Goal: Transaction & Acquisition: Book appointment/travel/reservation

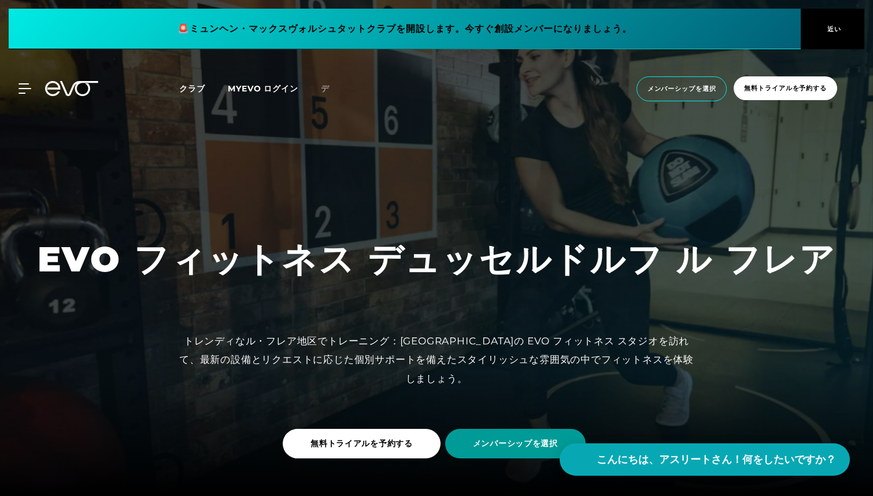
click at [463, 440] on span "メンバーシップを選択" at bounding box center [515, 443] width 141 height 29
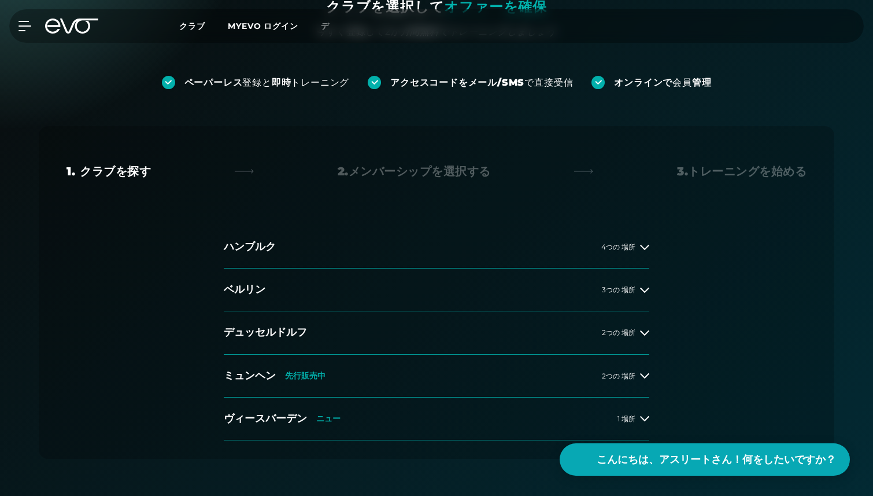
scroll to position [130, 0]
click at [611, 324] on button "デュッセルドルフ 2つの 場所" at bounding box center [437, 332] width 426 height 43
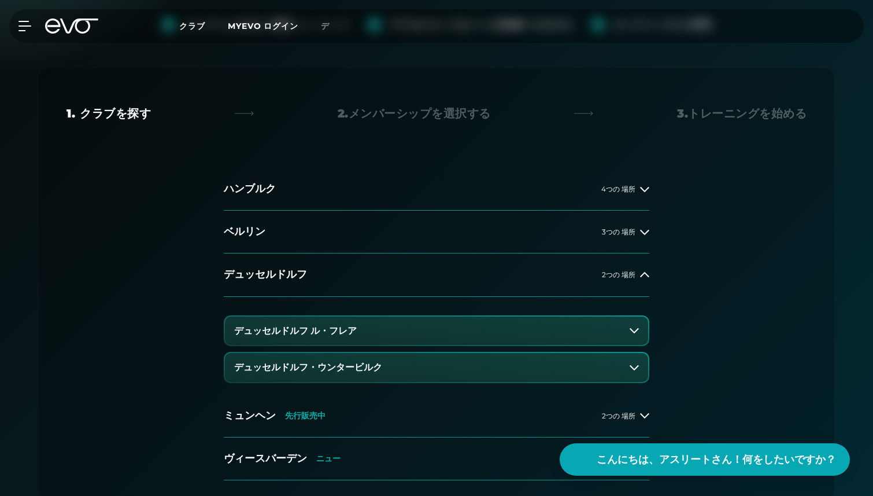
scroll to position [189, 0]
click at [404, 335] on button "デュッセルドルフ ル・フレア" at bounding box center [436, 329] width 423 height 29
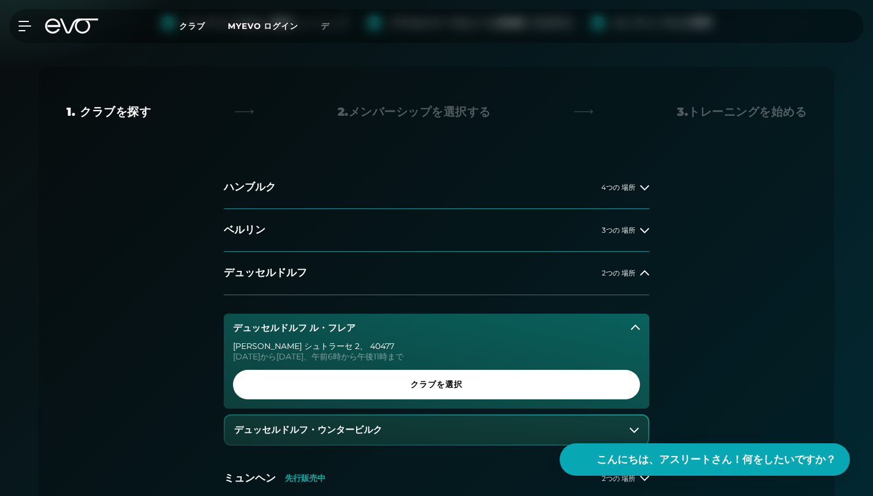
click at [312, 426] on font "デュッセルドルフ・ウンタービルク" at bounding box center [308, 429] width 148 height 11
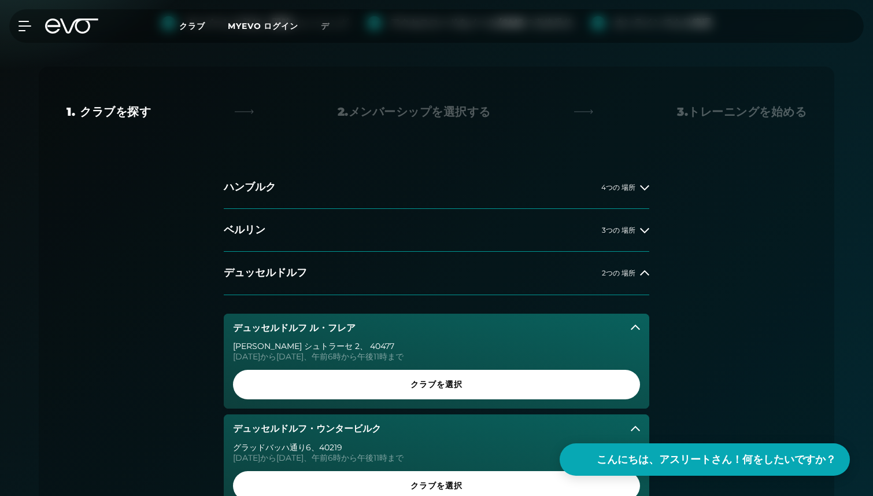
scroll to position [248, 0]
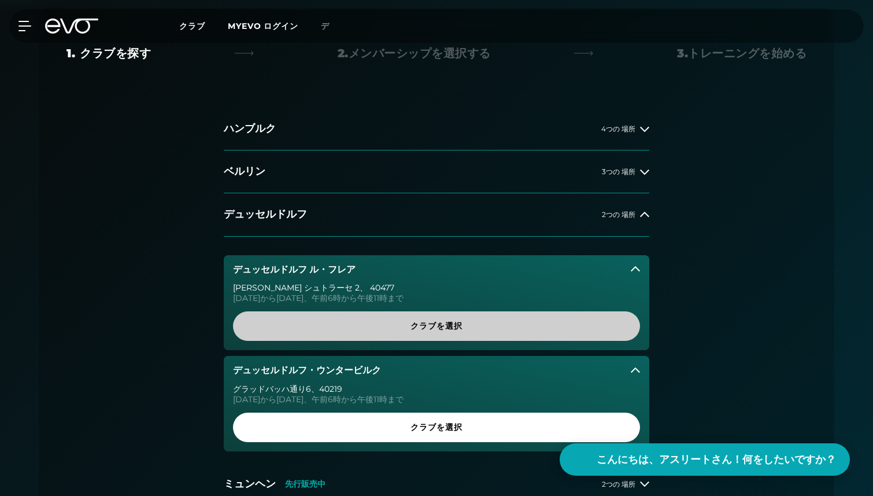
click at [408, 331] on span "クラブを選択" at bounding box center [437, 326] width 352 height 12
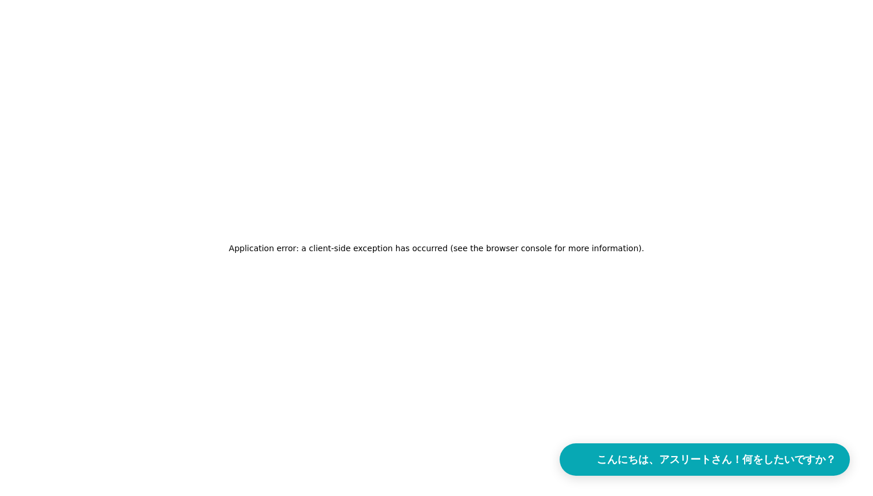
scroll to position [0, 0]
click at [37, 44] on div "アプリケーション エラー: クライアント側で例外が発生しました (詳細については、ブラウザー コンソールを参照してください) 。" at bounding box center [437, 248] width 874 height 496
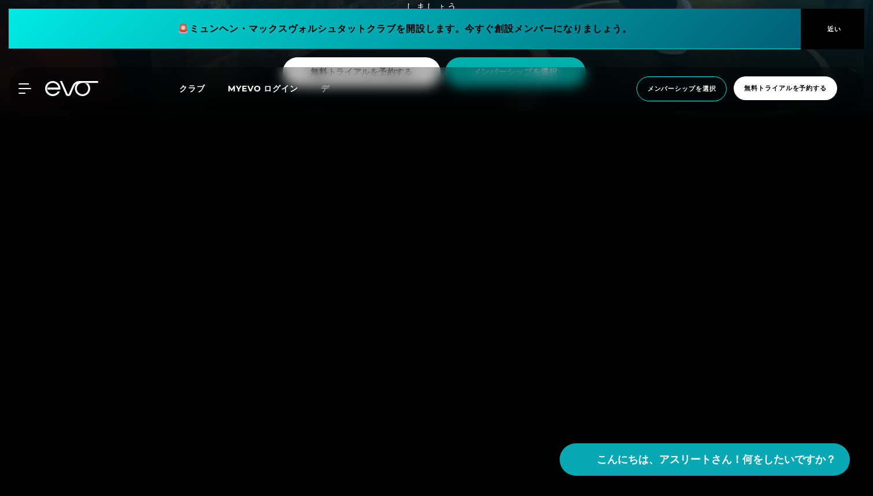
scroll to position [389, 0]
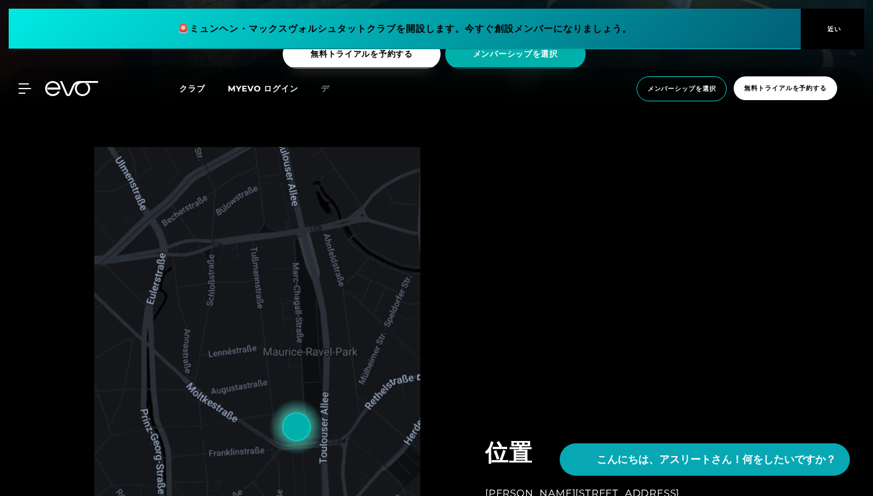
click at [837, 27] on font "近い" at bounding box center [835, 29] width 14 height 8
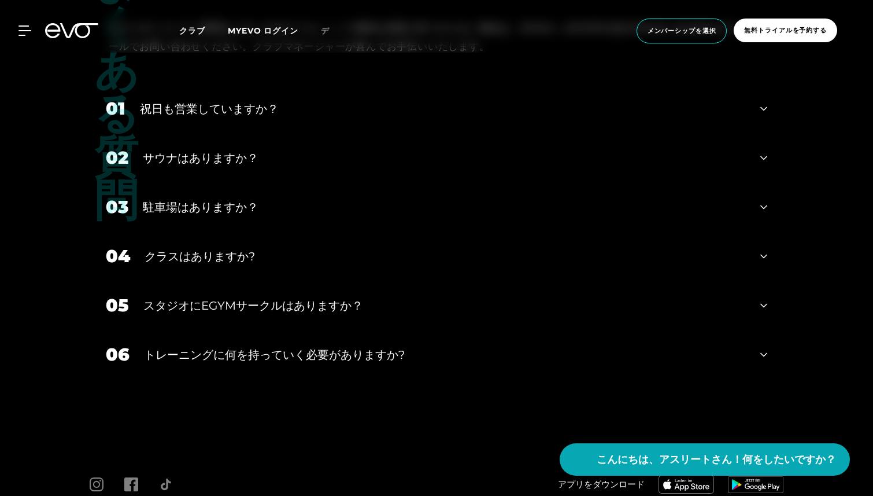
scroll to position [3735, 0]
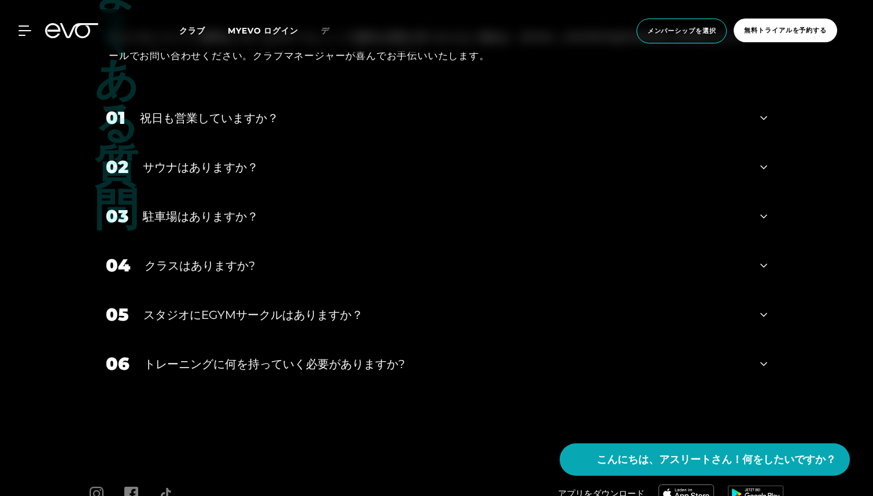
click at [171, 259] on div "クラスはありますか?" at bounding box center [446, 265] width 602 height 17
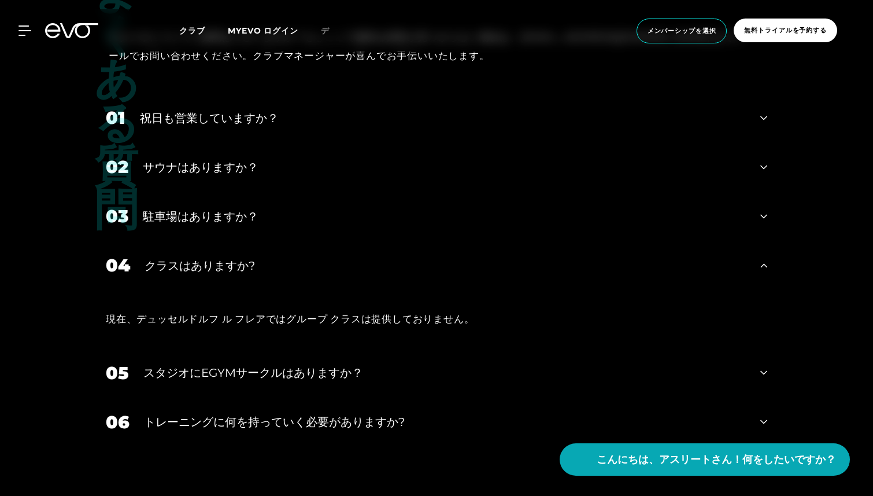
click at [171, 259] on div "クラスはありますか?" at bounding box center [446, 265] width 602 height 17
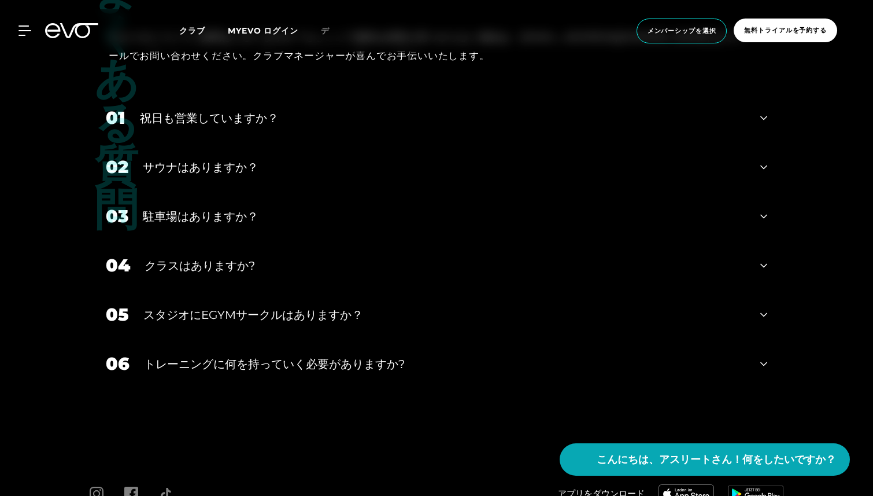
click at [183, 111] on font "祝日も営業していますか？" at bounding box center [209, 118] width 139 height 14
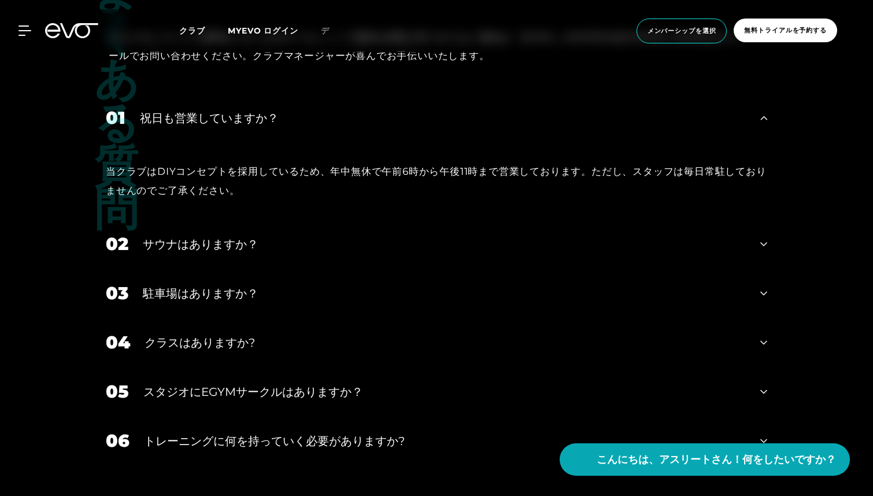
click at [184, 111] on font "祝日も営業していますか？" at bounding box center [209, 118] width 139 height 14
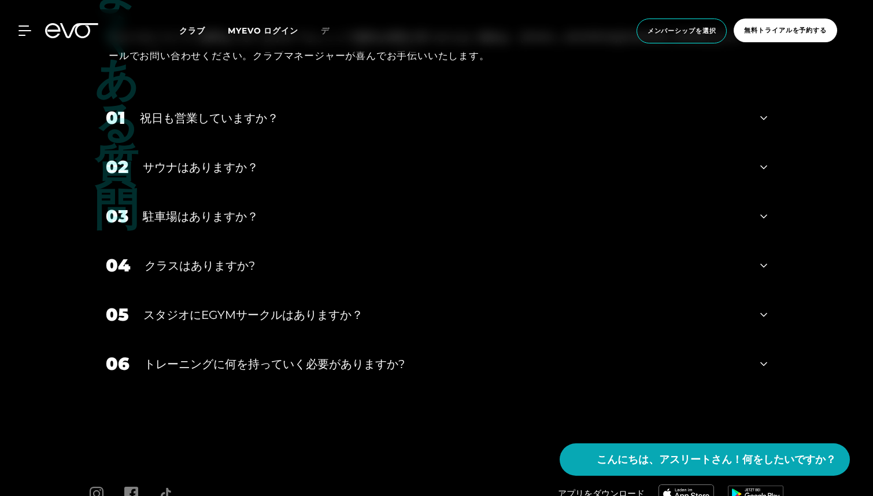
click at [189, 160] on font "サウナはありますか？" at bounding box center [201, 167] width 116 height 14
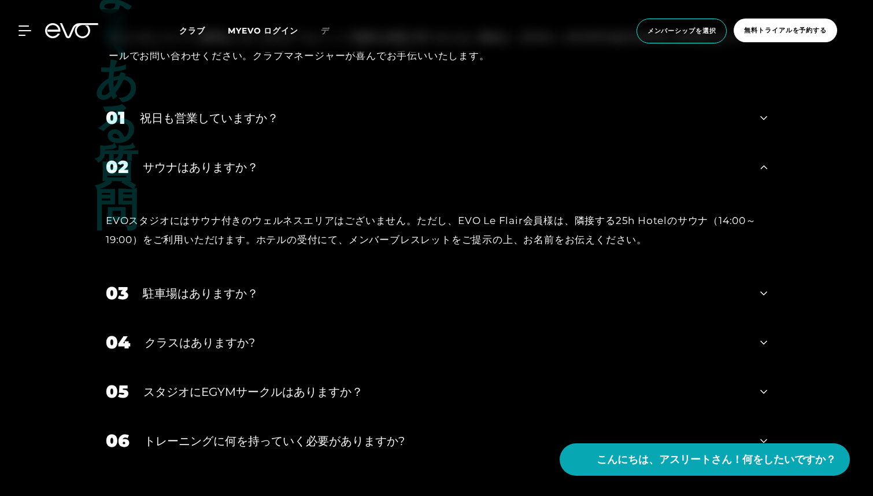
click at [189, 160] on font "サウナはありますか？" at bounding box center [201, 167] width 116 height 14
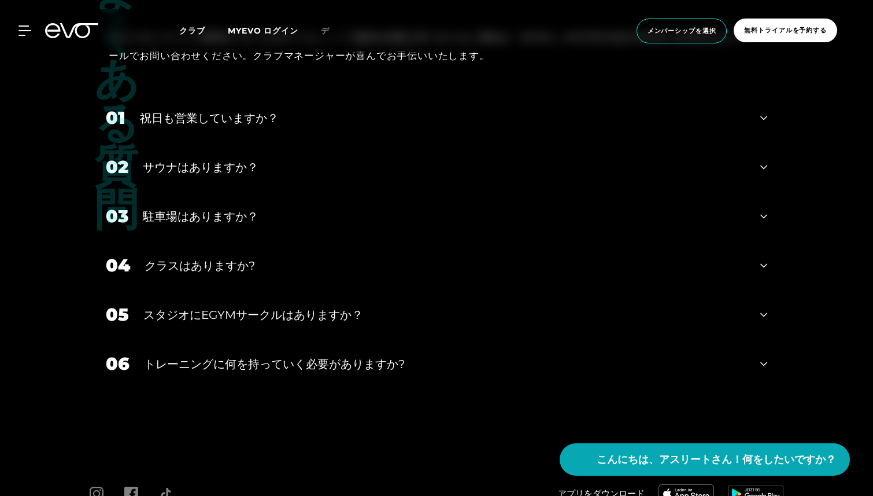
click at [189, 160] on font "サウナはありますか？" at bounding box center [201, 167] width 116 height 14
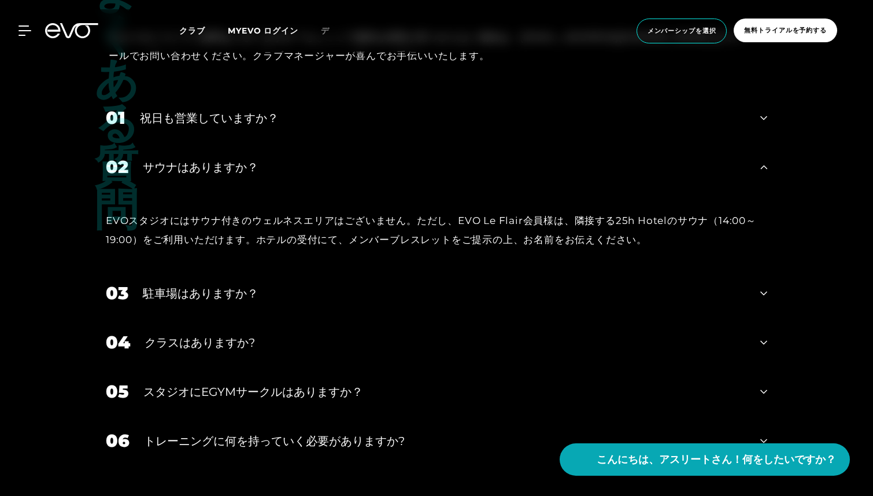
click at [189, 160] on font "サウナはありますか？" at bounding box center [201, 167] width 116 height 14
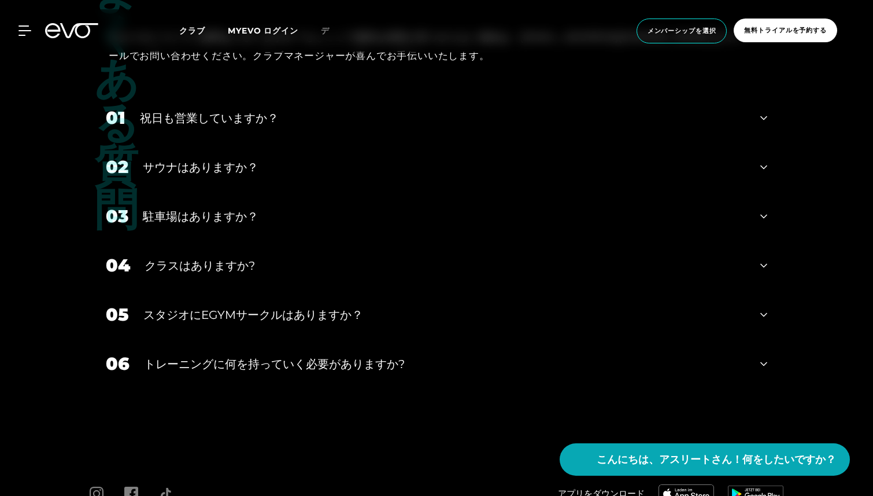
click at [198, 308] on font "スタジオにEGYMサークルはありますか？" at bounding box center [253, 315] width 220 height 14
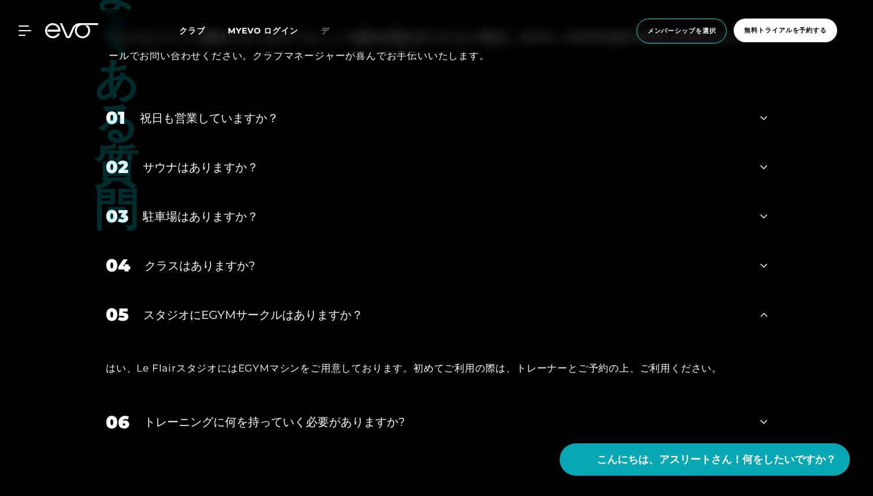
click at [198, 308] on font "スタジオにEGYMサークルはありますか？" at bounding box center [253, 315] width 220 height 14
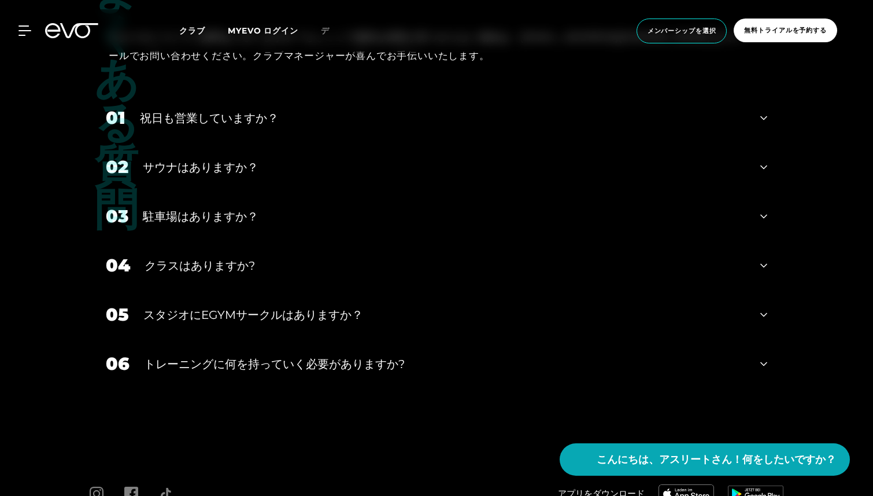
scroll to position [3806, 0]
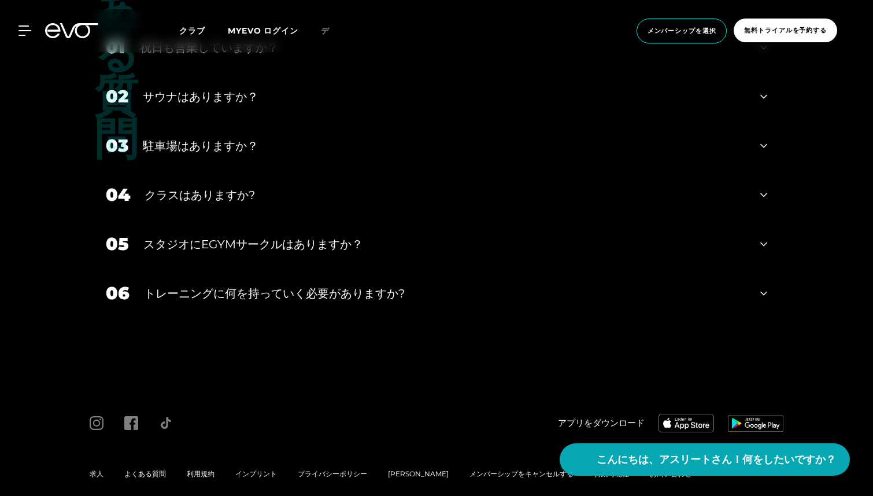
click at [198, 286] on font "トレーニングに何を持っていく必要がありますか?" at bounding box center [274, 293] width 261 height 14
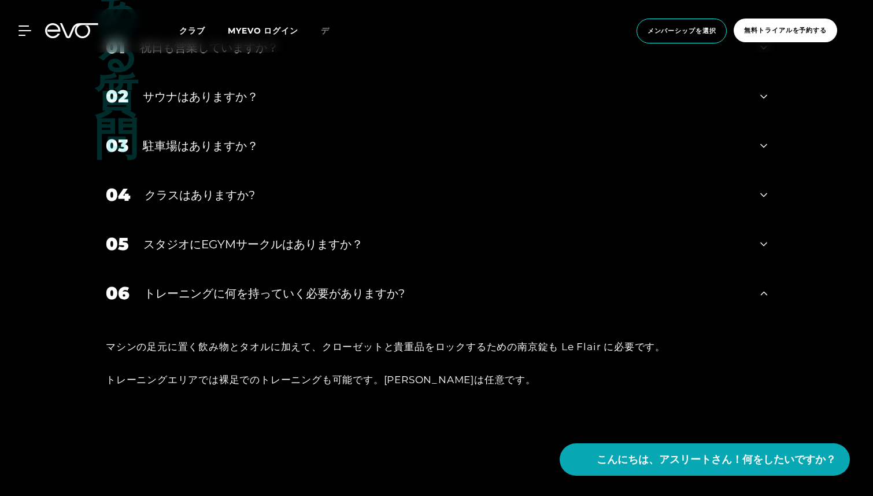
click at [198, 286] on font "トレーニングに何を持っていく必要がありますか?" at bounding box center [274, 293] width 261 height 14
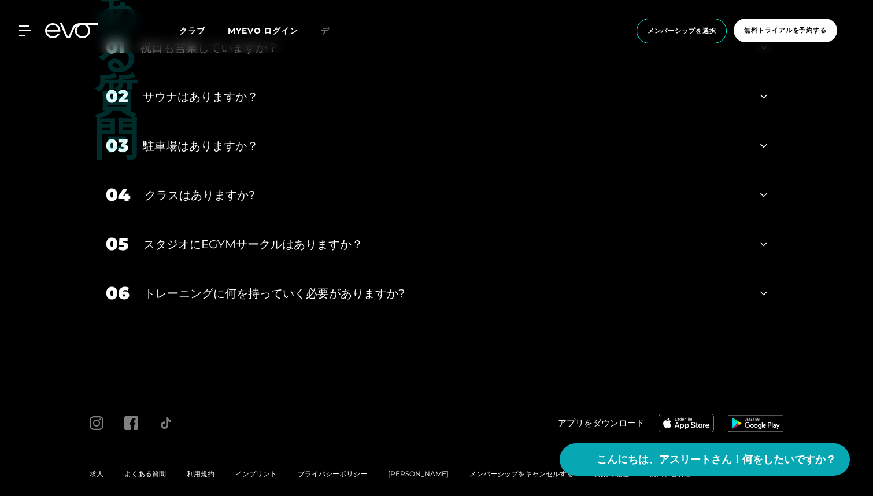
click at [27, 21] on div "MyEVOログイン について 会員資格 無料トライアル デイパス EVOスタジオ デュッセルドルフ [GEOGRAPHIC_DATA] ハンブルク ミュンヘン…" at bounding box center [436, 30] width 869 height 43
click at [26, 25] on div "MyEVOログイン について 会員資格 無料トライアル デイパス EVOスタジオ デュッセルドルフ [GEOGRAPHIC_DATA] ハンブルク ミュンヘン…" at bounding box center [436, 30] width 869 height 43
click at [24, 26] on icon at bounding box center [27, 30] width 16 height 9
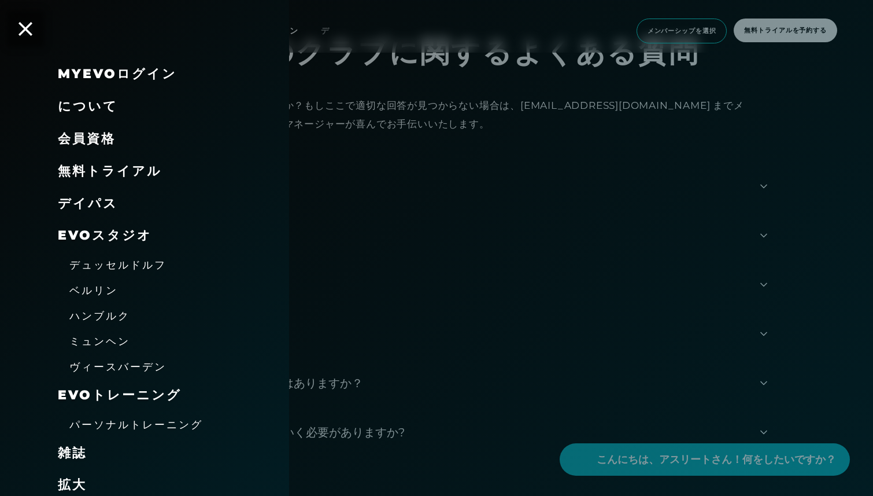
scroll to position [3662, 0]
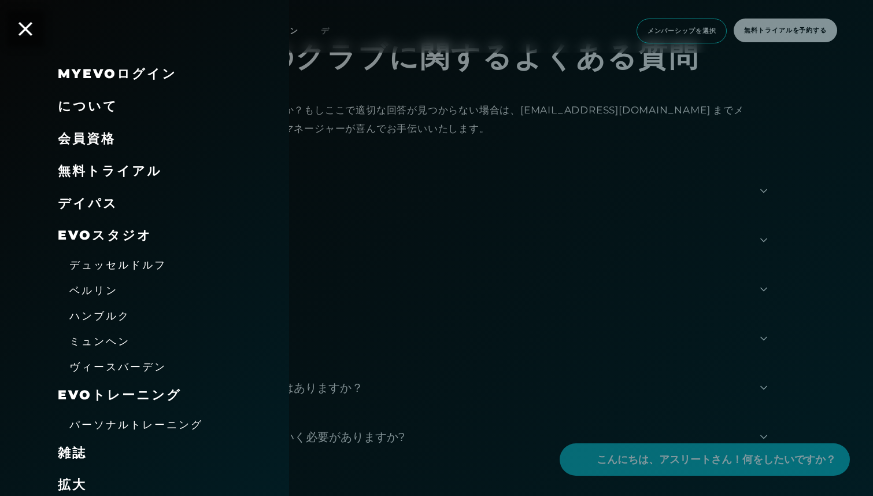
click at [93, 137] on font "会員資格" at bounding box center [87, 139] width 58 height 16
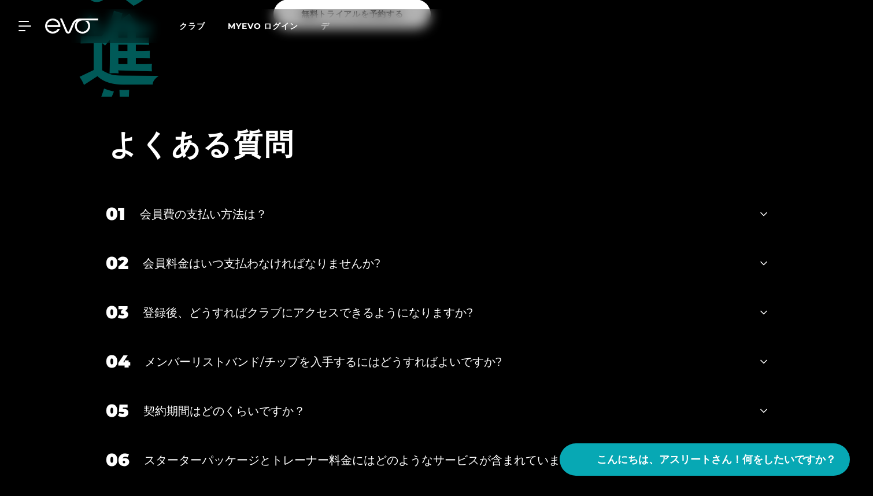
scroll to position [1997, 0]
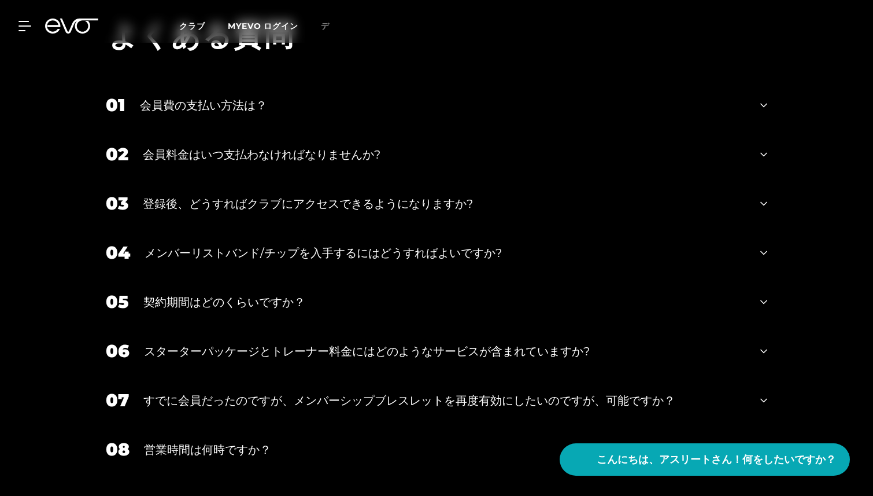
click at [271, 277] on div "05 契約期間はどのくらいですか？" at bounding box center [436, 301] width 685 height 49
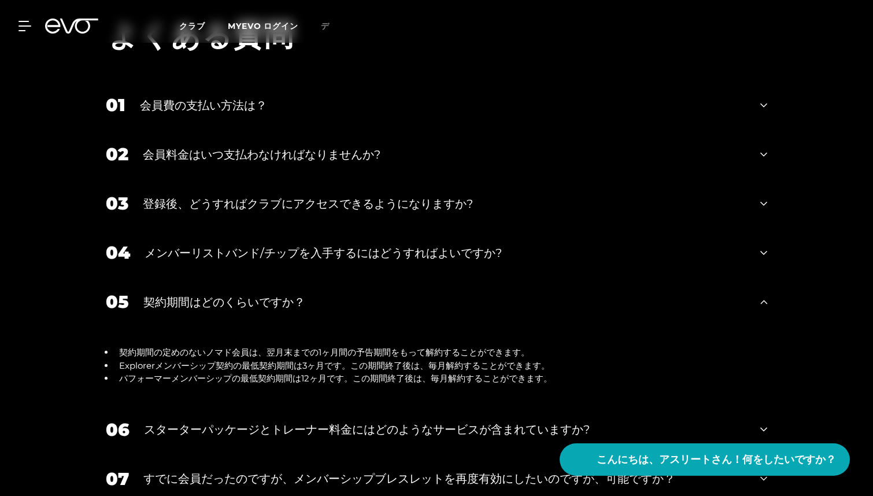
click at [271, 295] on font "契約期間はどのくらいですか？" at bounding box center [224, 302] width 162 height 14
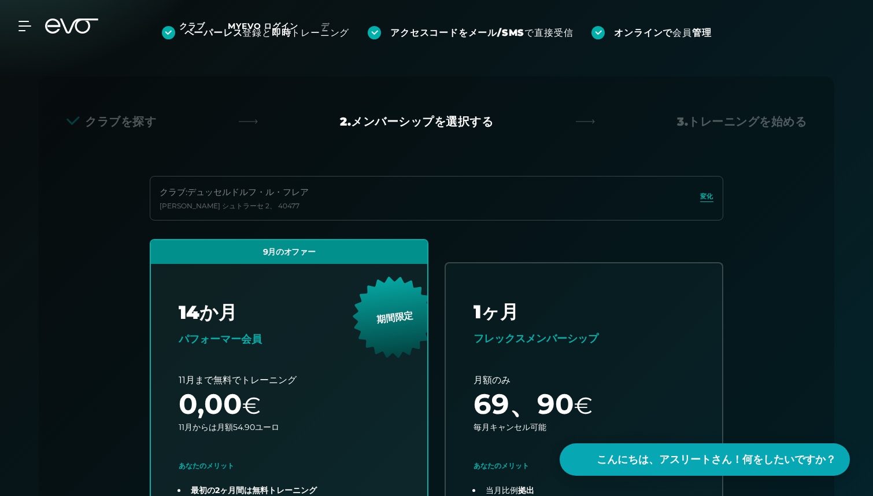
scroll to position [0, 0]
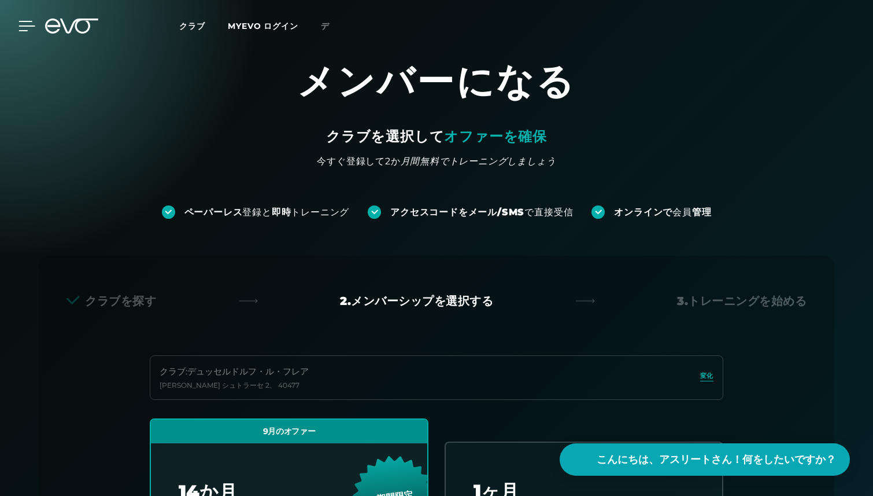
click at [25, 24] on icon at bounding box center [27, 26] width 17 height 10
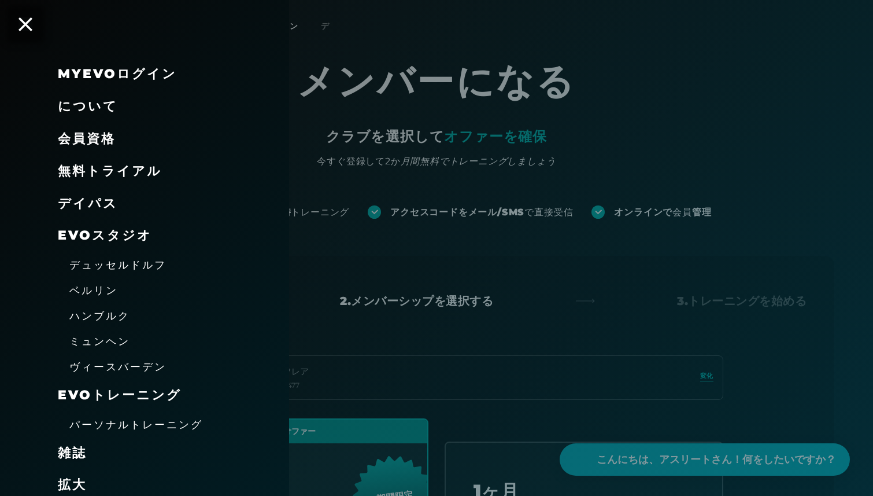
click at [103, 268] on font "デュッセルドルフ" at bounding box center [117, 265] width 97 height 12
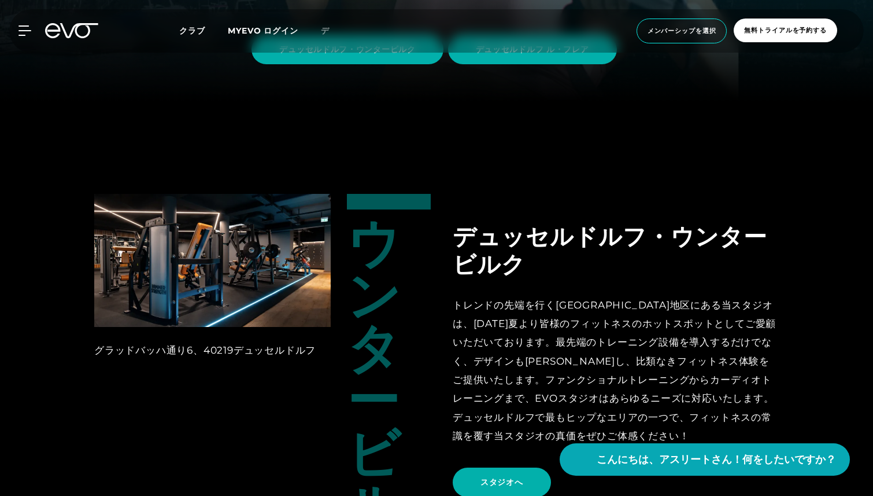
scroll to position [181, 0]
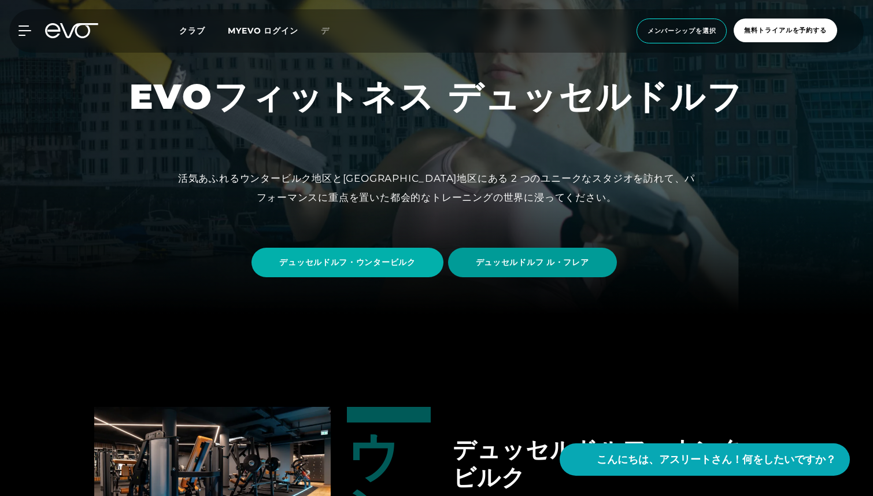
click at [486, 260] on font "デュッセルドルフ ル・フレア" at bounding box center [532, 262] width 113 height 10
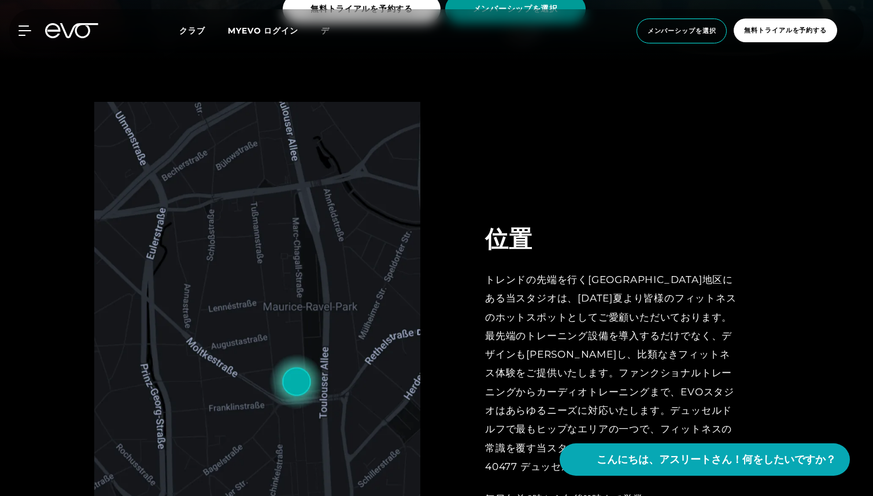
scroll to position [388, 0]
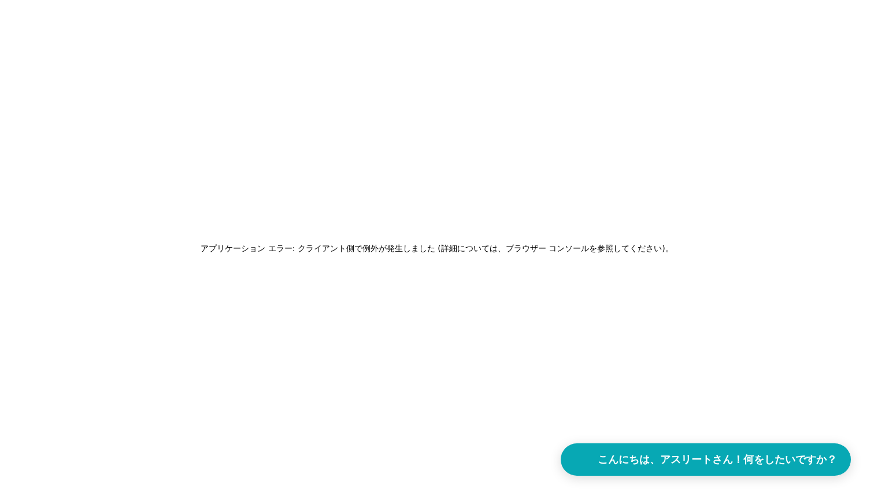
click at [409, 252] on font "アプリケーション エラー: クライアント側で例外が発生しました (詳細については、ブラウザー コンソールを参照してください)" at bounding box center [433, 247] width 464 height 9
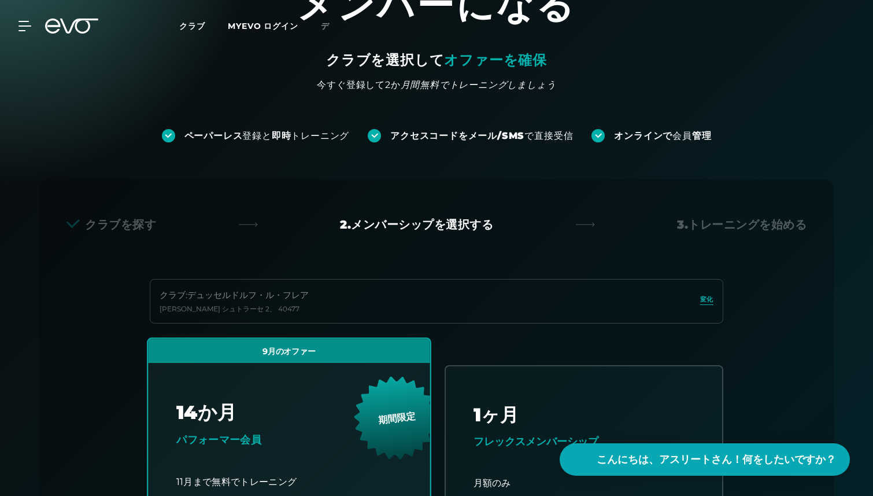
scroll to position [23, 0]
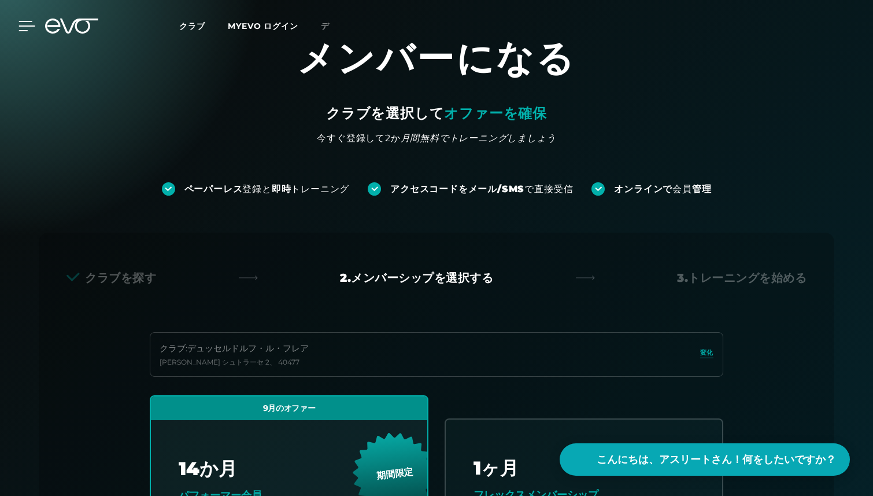
click at [20, 24] on icon at bounding box center [27, 26] width 17 height 10
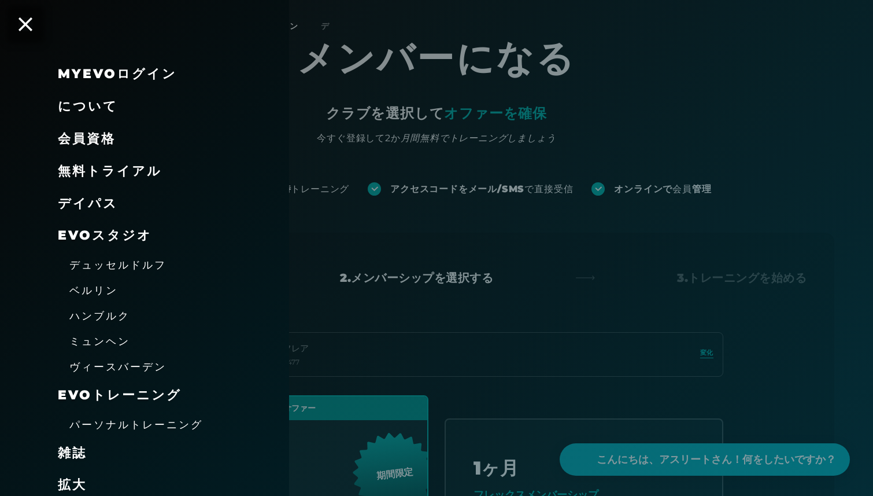
click at [97, 270] on font "デュッセルドルフ" at bounding box center [117, 265] width 97 height 12
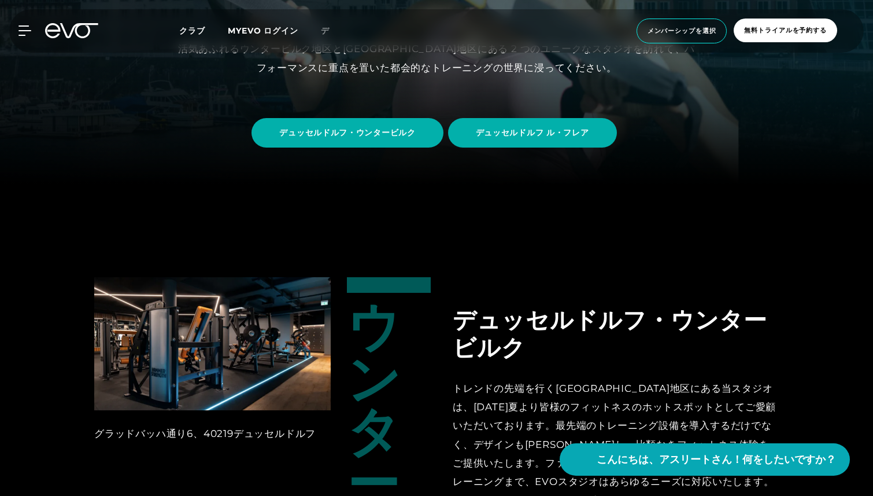
scroll to position [341, 0]
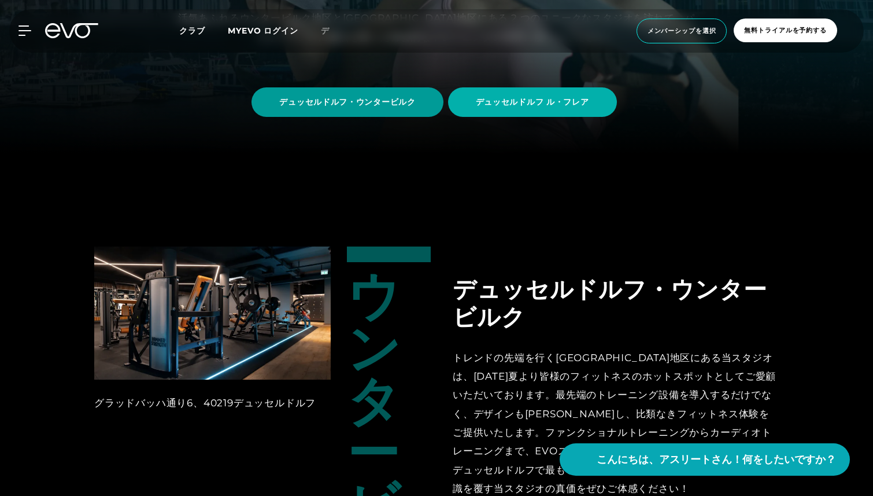
click at [338, 107] on span "デュッセルドルフ・ウンタービルク" at bounding box center [347, 102] width 136 height 12
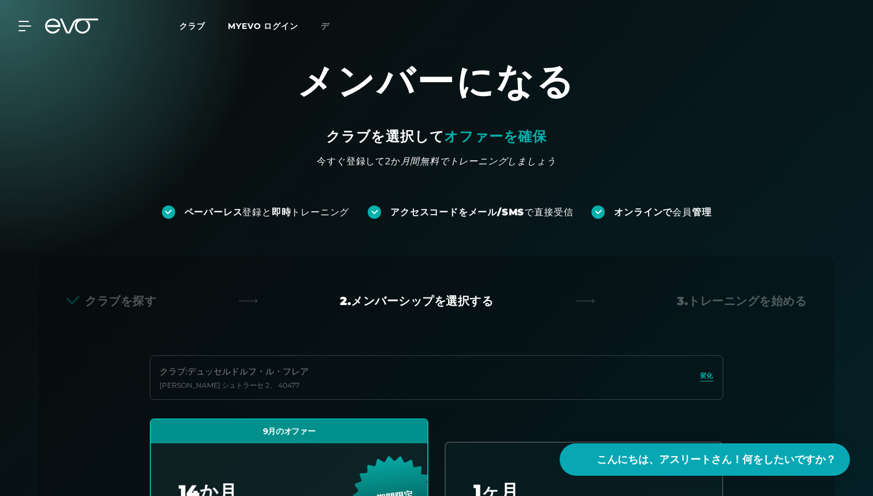
click at [21, 32] on div "MyEVOログイン について 会員資格 無料トライアル デイパス EVOスタジオ デュッセルドルフ [GEOGRAPHIC_DATA] ハンブルク ミュンヘン…" at bounding box center [436, 26] width 869 height 34
click at [21, 31] on icon at bounding box center [27, 25] width 16 height 9
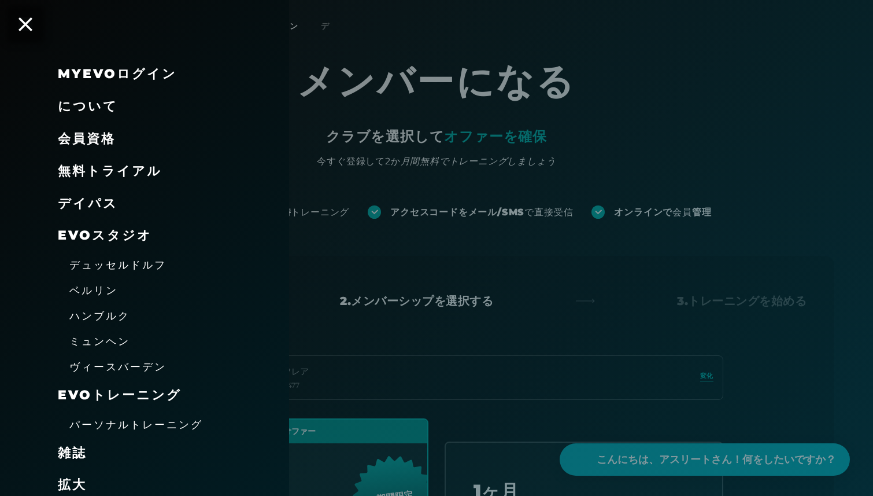
click at [109, 265] on font "デュッセルドルフ" at bounding box center [117, 265] width 97 height 12
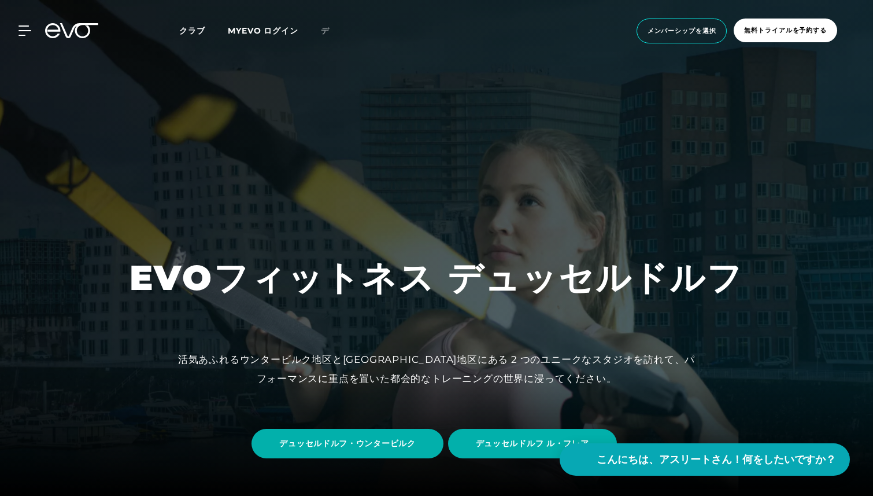
scroll to position [374, 0]
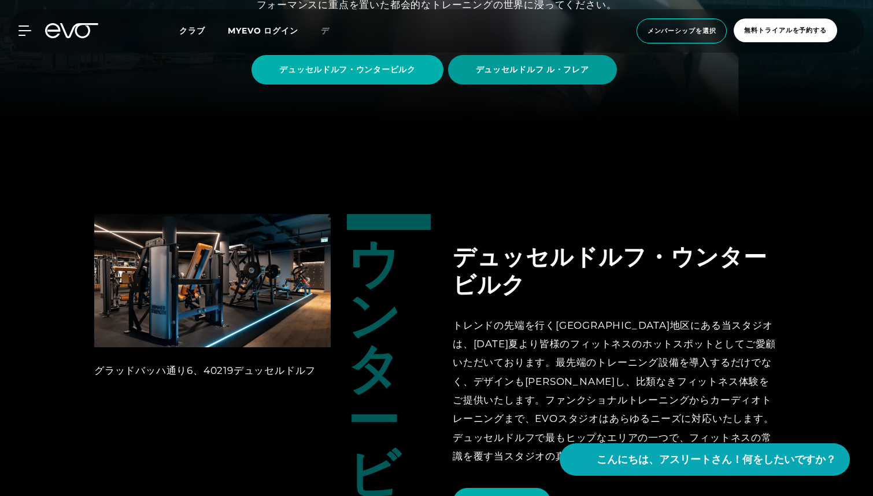
click at [535, 75] on span "デュッセルドルフ ル・フレア" at bounding box center [532, 70] width 113 height 12
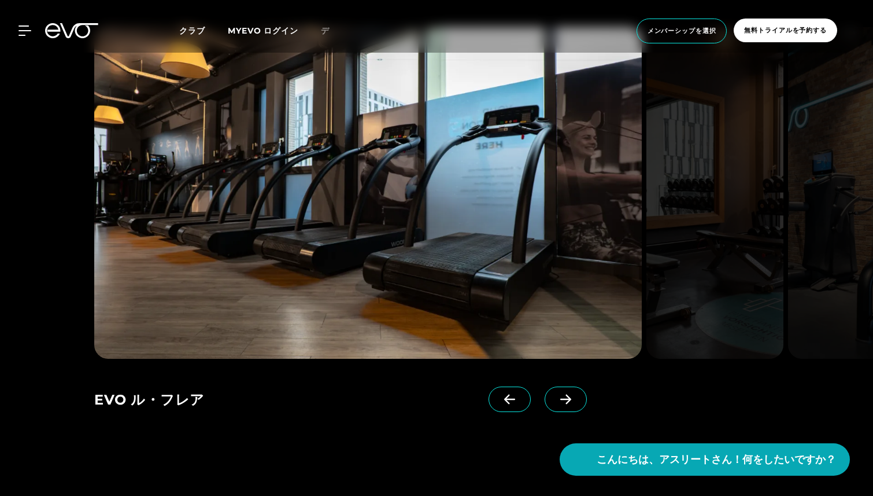
scroll to position [1126, 0]
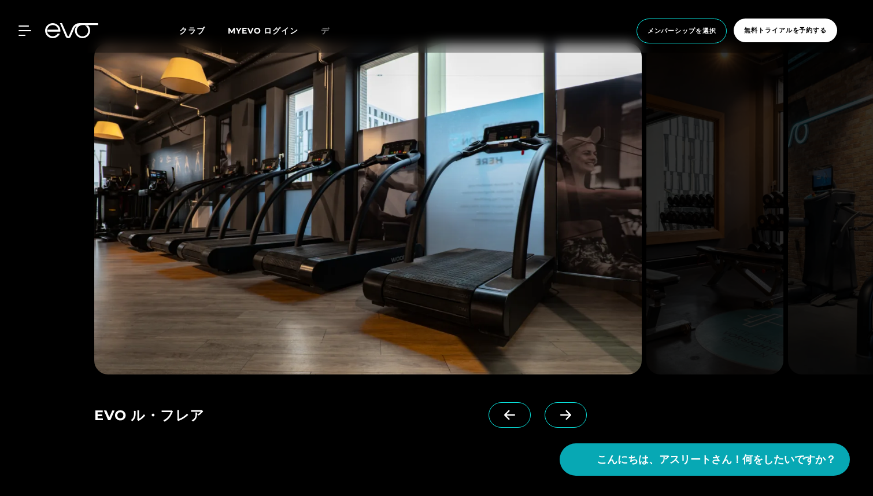
click at [556, 414] on icon at bounding box center [566, 414] width 20 height 10
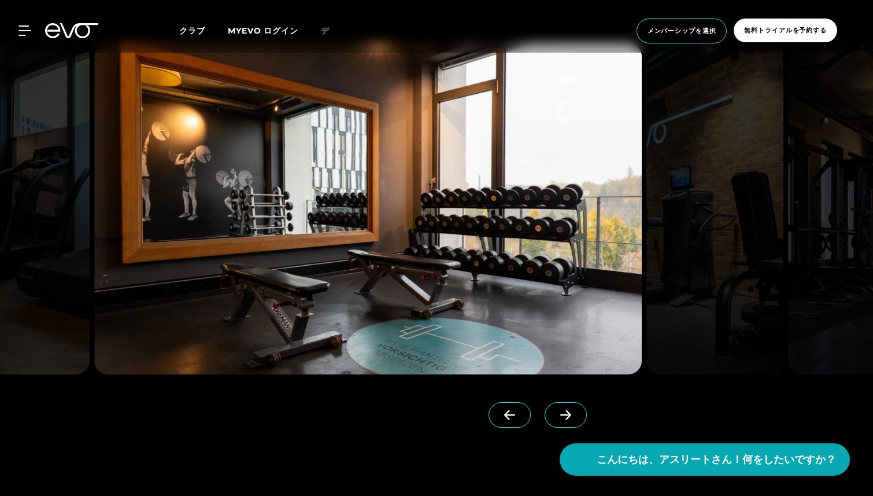
click at [556, 414] on icon at bounding box center [566, 414] width 20 height 10
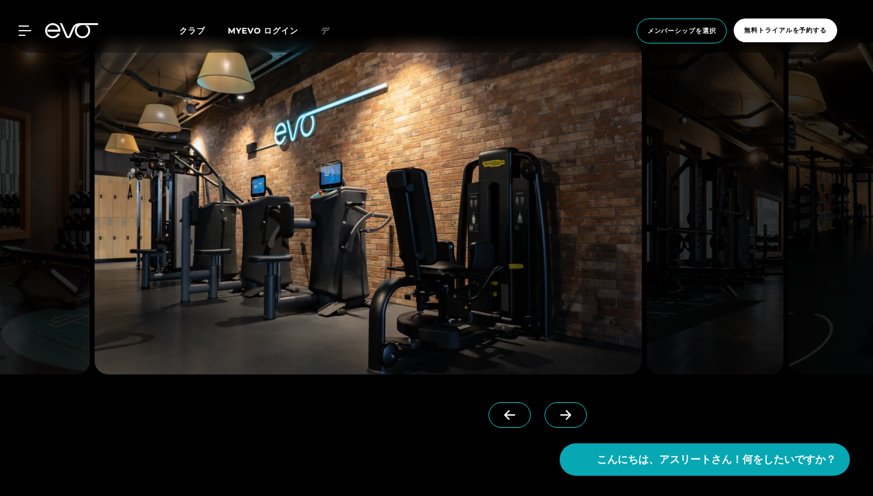
click at [556, 414] on icon at bounding box center [566, 414] width 20 height 10
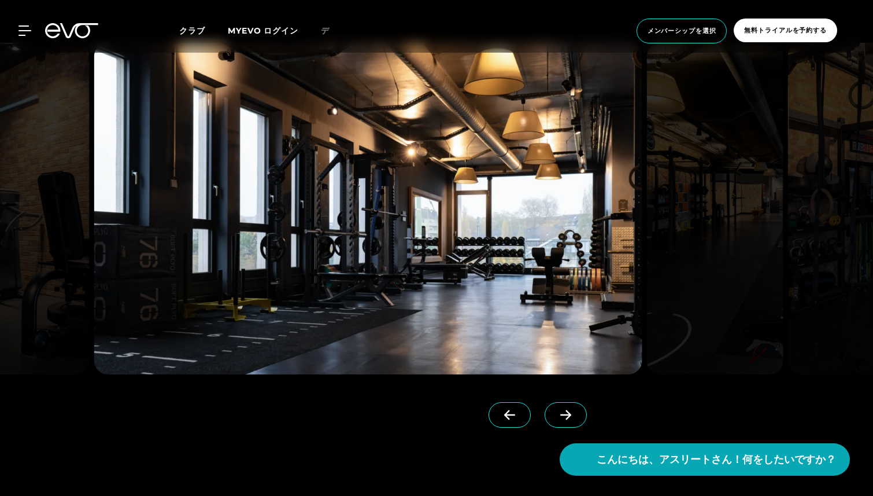
click at [556, 414] on icon at bounding box center [566, 414] width 20 height 10
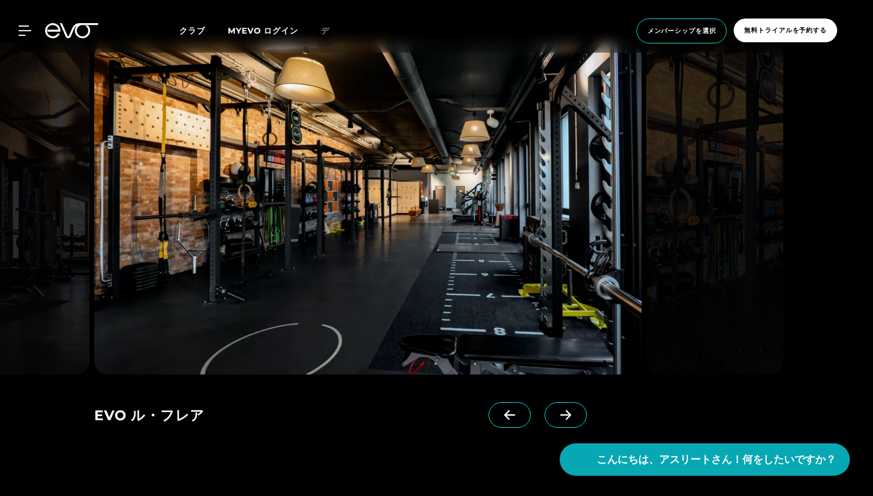
click at [556, 414] on icon at bounding box center [566, 414] width 20 height 10
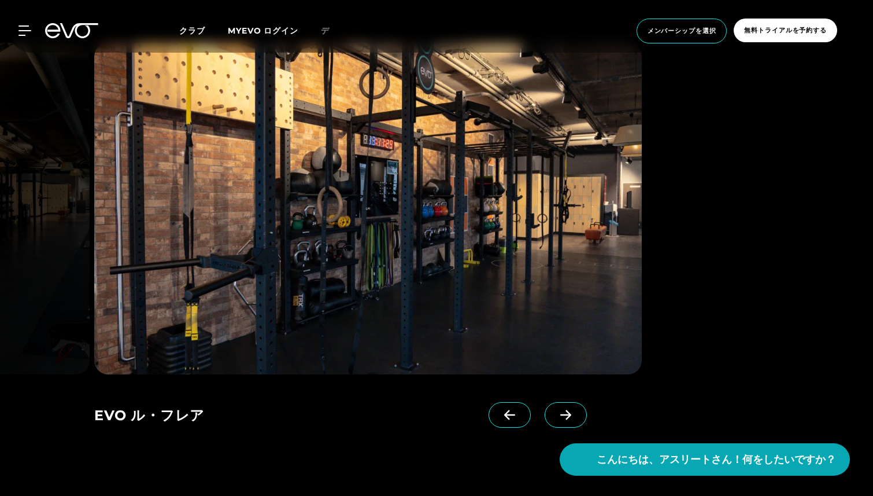
click at [556, 414] on icon at bounding box center [566, 414] width 20 height 10
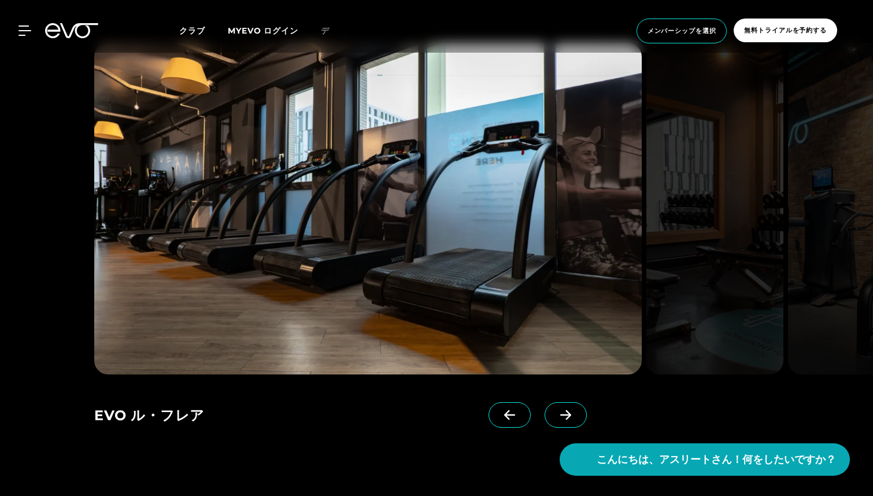
click at [556, 414] on icon at bounding box center [566, 414] width 20 height 10
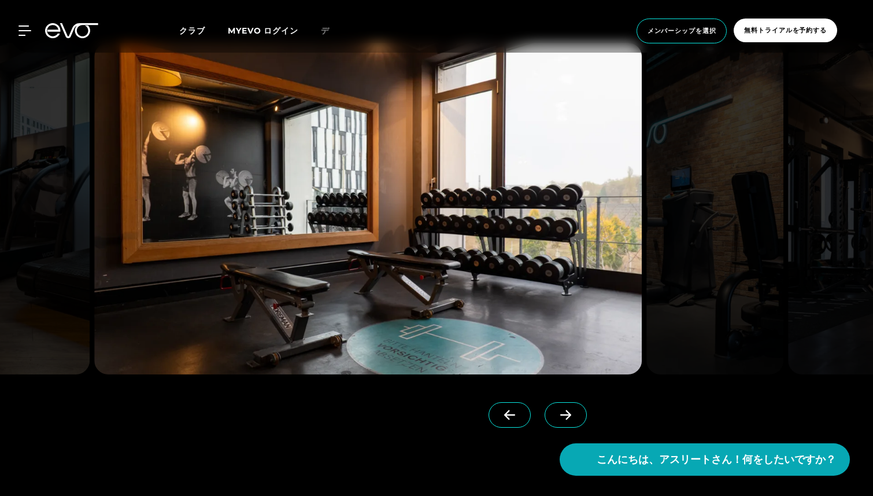
click at [556, 414] on icon at bounding box center [566, 414] width 20 height 10
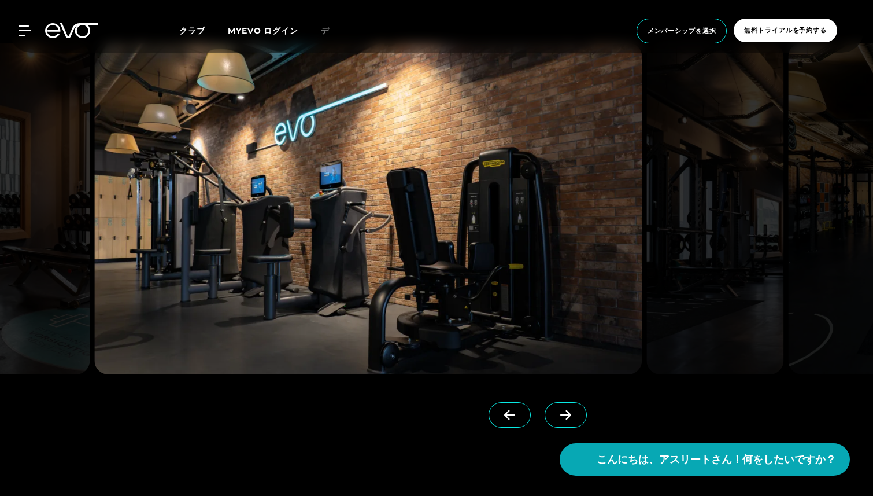
click at [489, 423] on link at bounding box center [512, 425] width 47 height 46
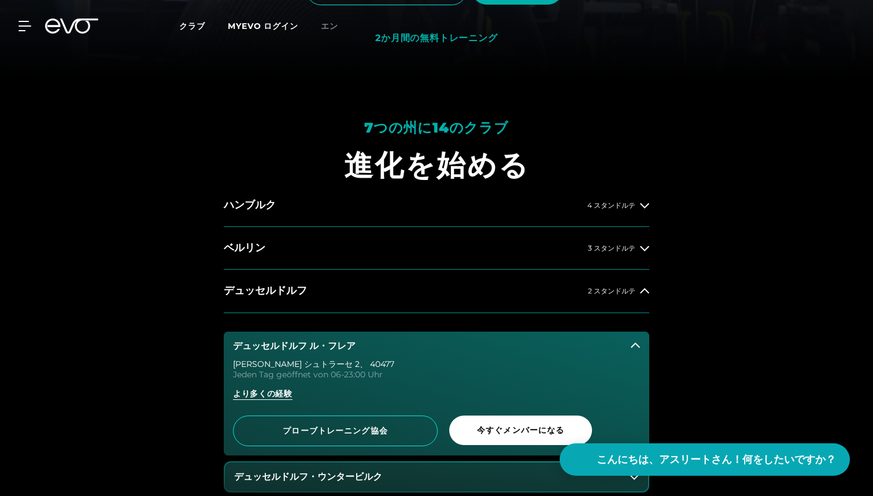
scroll to position [441, 0]
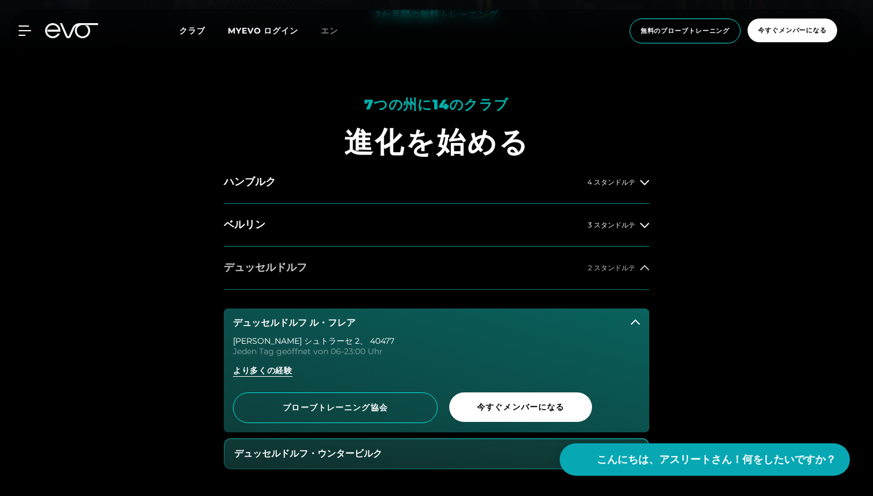
click at [265, 279] on button "デュッセルドルフ 2 スタンドルテ" at bounding box center [437, 267] width 426 height 43
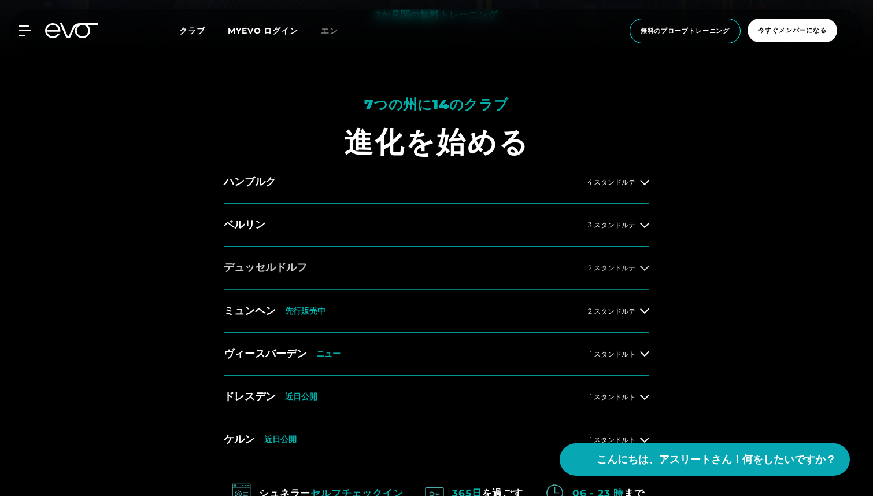
click at [245, 274] on font "デュッセルドルフ" at bounding box center [265, 267] width 83 height 13
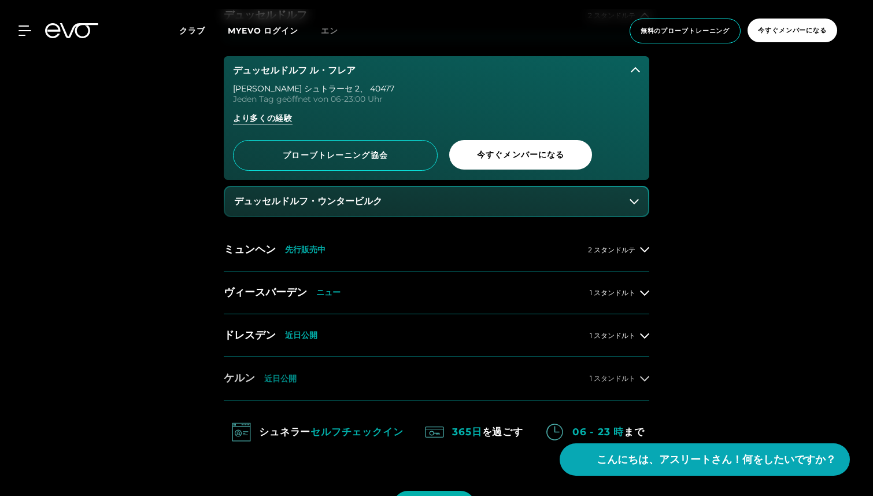
scroll to position [692, 0]
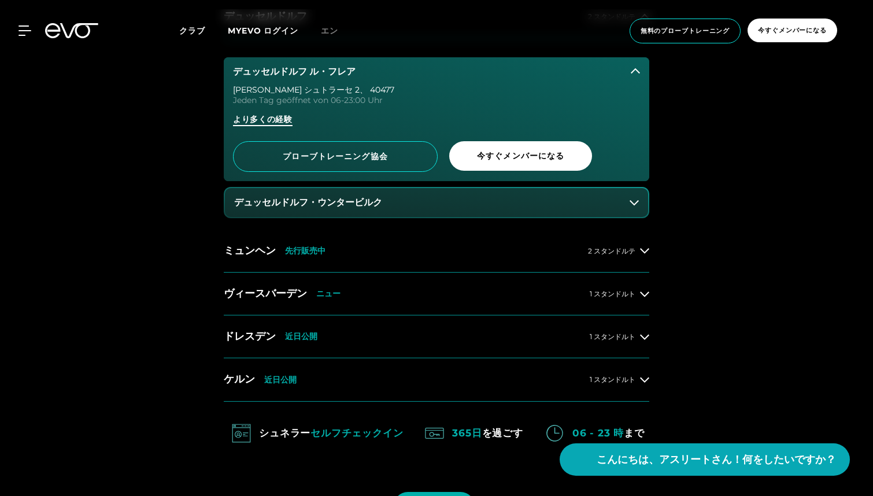
click at [259, 118] on font "より多くの経験" at bounding box center [263, 119] width 60 height 10
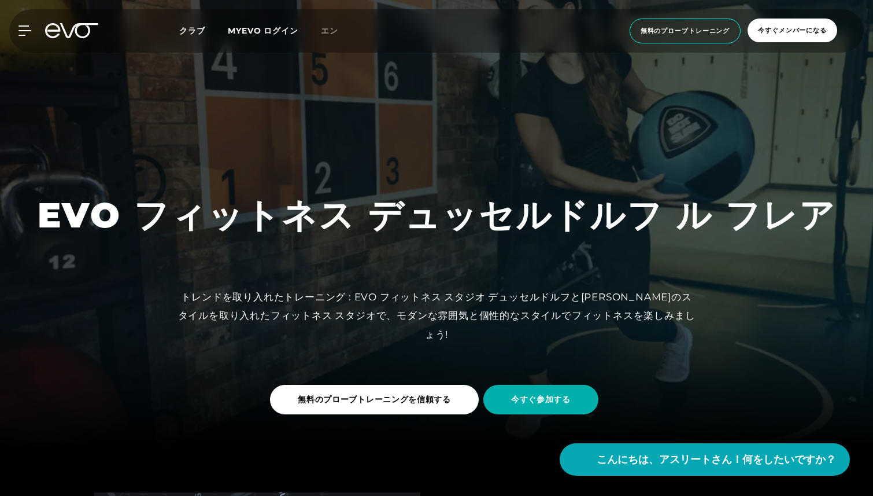
scroll to position [110, 0]
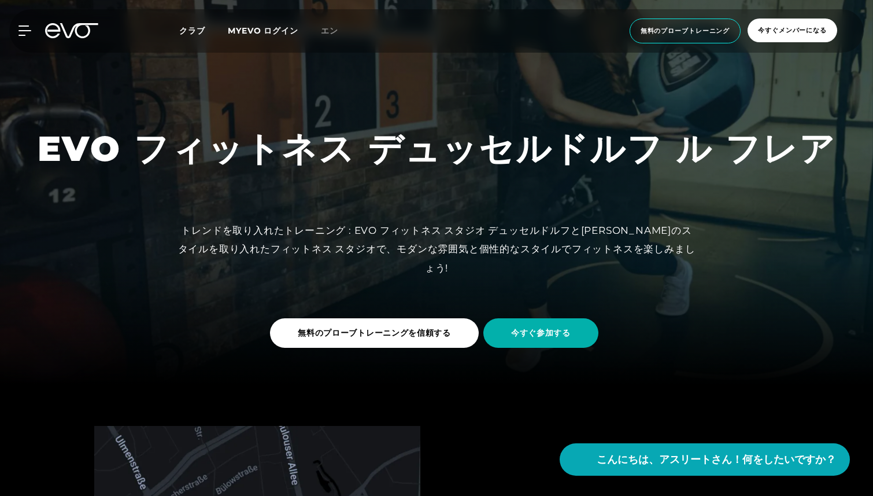
click at [444, 349] on link "無料のプローブトレーニングを信頼する" at bounding box center [376, 332] width 213 height 47
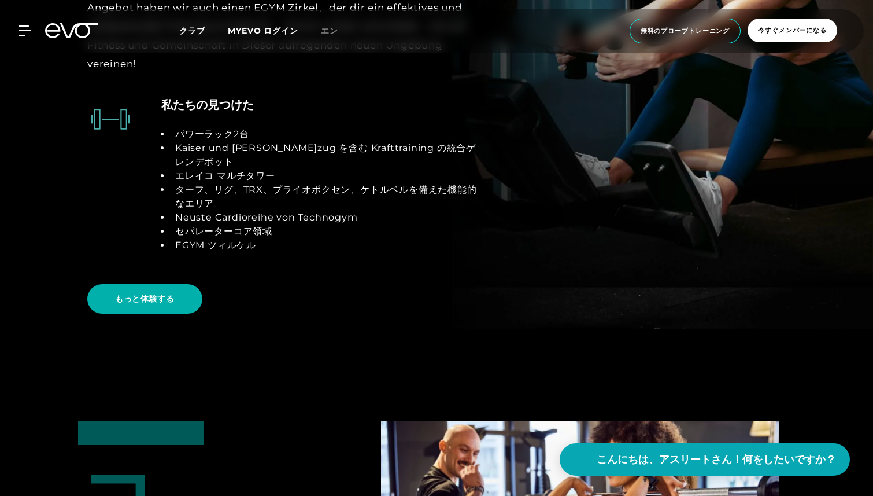
scroll to position [2338, 0]
